Goal: Task Accomplishment & Management: Use online tool/utility

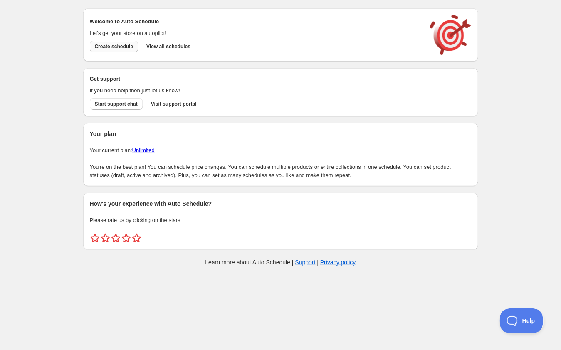
click at [120, 46] on span "Create schedule" at bounding box center [114, 46] width 39 height 7
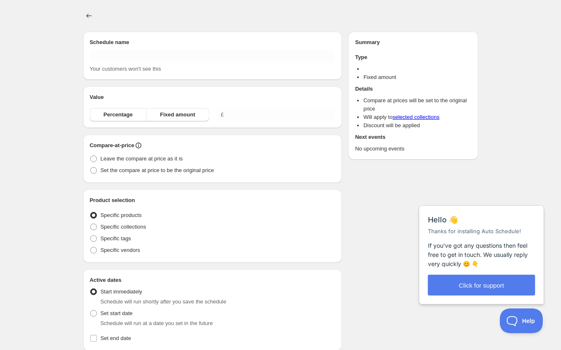
type input "New schedule [DATE] 16:29"
radio input "true"
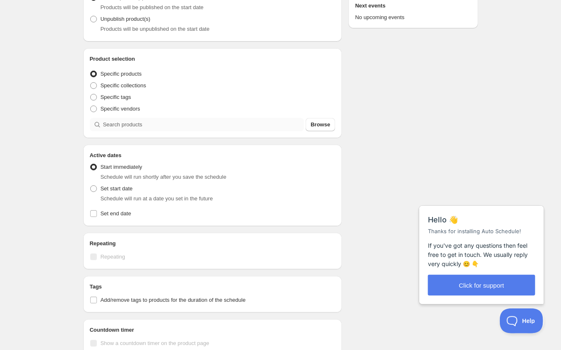
scroll to position [118, 0]
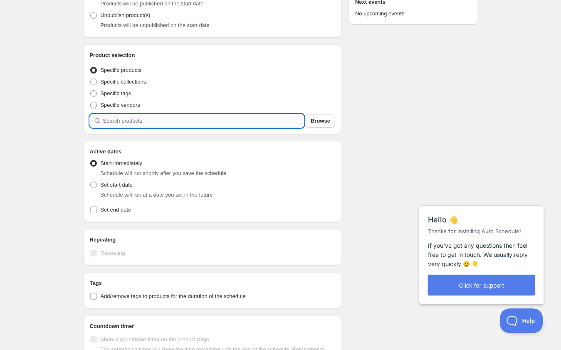
click at [151, 124] on input "search" at bounding box center [203, 120] width 201 height 13
type input "t"
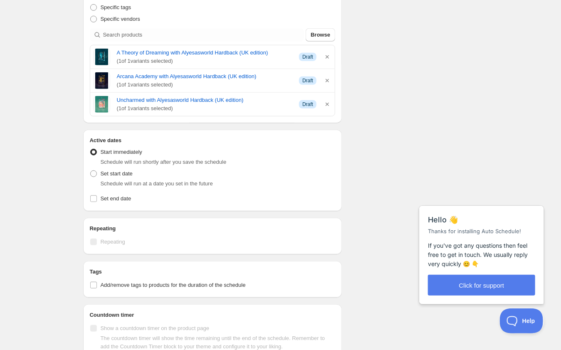
scroll to position [215, 0]
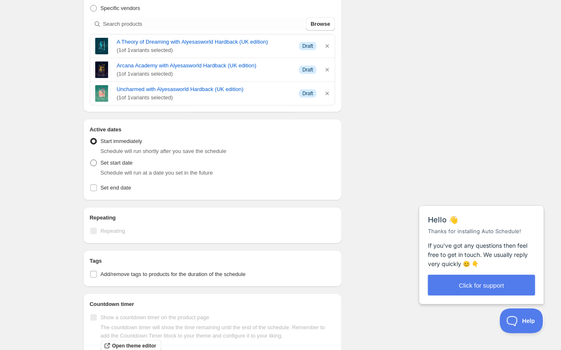
click at [92, 161] on span at bounding box center [93, 163] width 7 height 7
click at [91, 160] on input "Set start date" at bounding box center [90, 160] width 0 height 0
radio input "true"
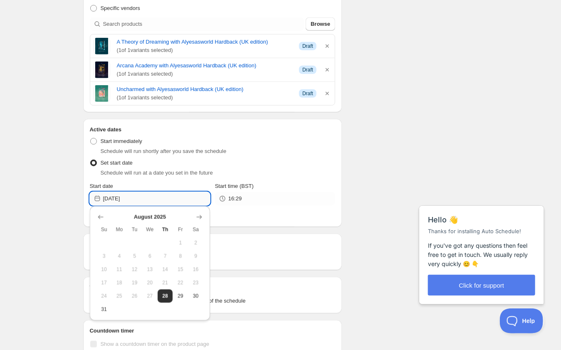
click at [154, 196] on input "[DATE]" at bounding box center [156, 198] width 107 height 13
click at [182, 294] on span "29" at bounding box center [180, 296] width 9 height 7
type input "[DATE]"
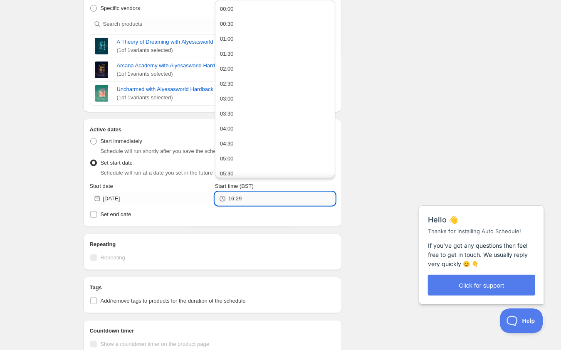
click at [259, 195] on input "16:29" at bounding box center [281, 198] width 107 height 13
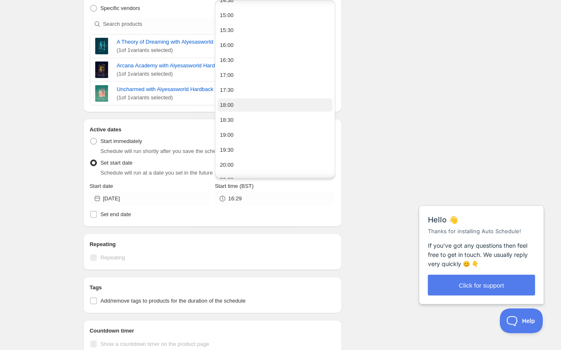
click at [238, 104] on button "18:00" at bounding box center [274, 105] width 115 height 13
type input "18:00"
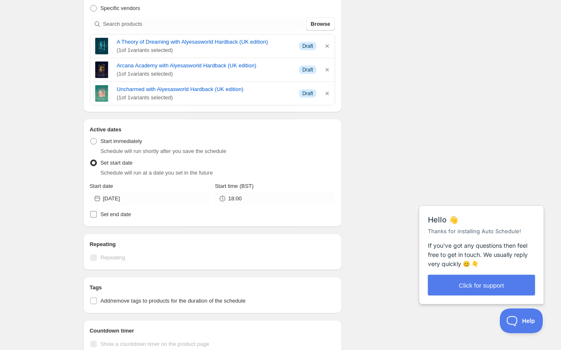
click at [131, 214] on span "Set end date" at bounding box center [116, 214] width 31 height 6
click at [97, 214] on input "Set end date" at bounding box center [93, 214] width 7 height 7
checkbox input "true"
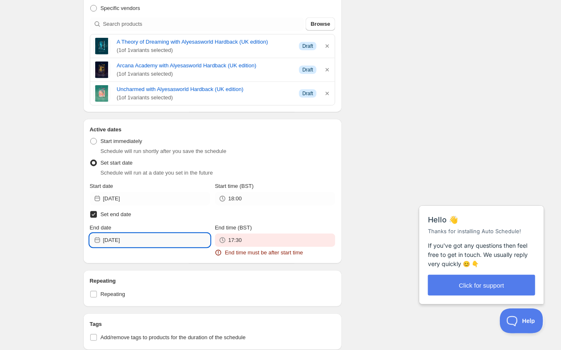
click at [144, 239] on input "[DATE]" at bounding box center [156, 240] width 107 height 13
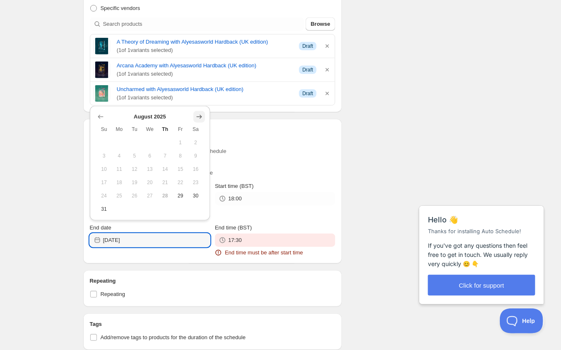
click at [199, 116] on icon "Show next month, September 2025" at bounding box center [199, 117] width 8 height 8
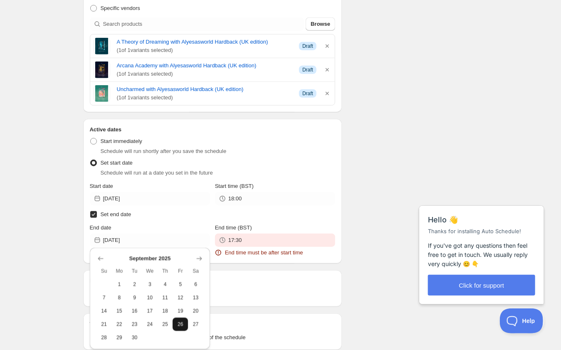
click at [176, 321] on span "26" at bounding box center [180, 324] width 9 height 7
type input "[DATE]"
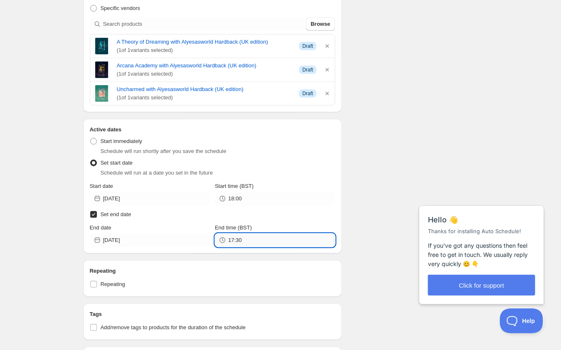
click at [249, 239] on input "17:30" at bounding box center [281, 240] width 107 height 13
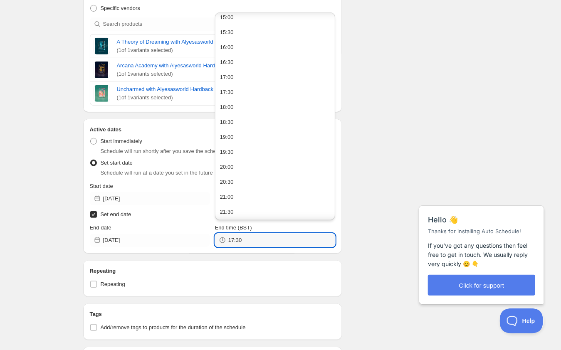
scroll to position [480, 0]
click at [230, 76] on div "18:00" at bounding box center [227, 80] width 14 height 8
type input "18:00"
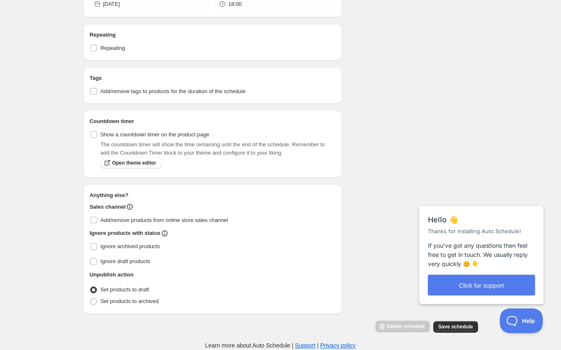
scroll to position [457, 0]
click at [458, 327] on span "Save schedule" at bounding box center [455, 327] width 34 height 7
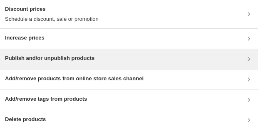
click at [81, 54] on h3 "Publish and/or unpublish products" at bounding box center [49, 58] width 89 height 8
